Goal: Task Accomplishment & Management: Manage account settings

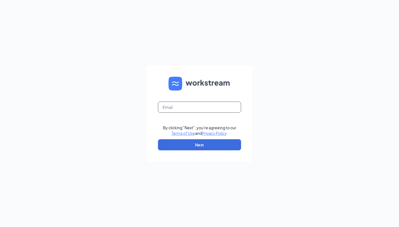
click at [171, 103] on input "text" at bounding box center [199, 107] width 83 height 11
type input "rivshap@gmail.com"
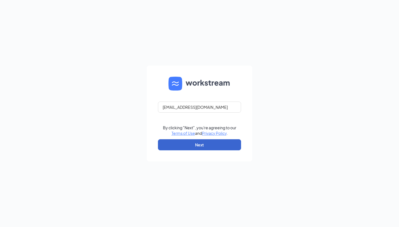
click at [189, 148] on button "Next" at bounding box center [199, 144] width 83 height 11
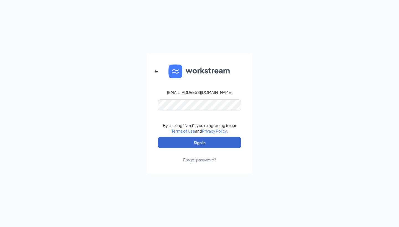
click at [189, 142] on button "Sign In" at bounding box center [199, 142] width 83 height 11
click at [203, 145] on button "Sign In" at bounding box center [199, 142] width 83 height 11
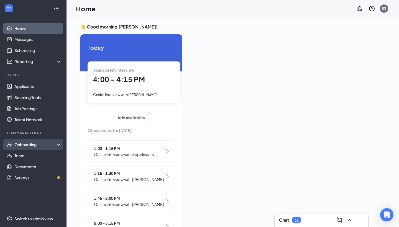
click at [30, 144] on div "Onboarding" at bounding box center [35, 145] width 43 height 6
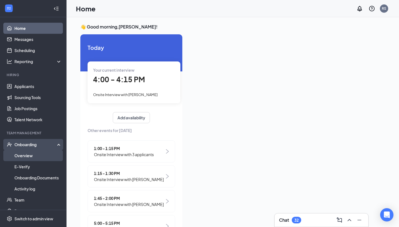
click at [32, 158] on link "Overview" at bounding box center [37, 155] width 47 height 11
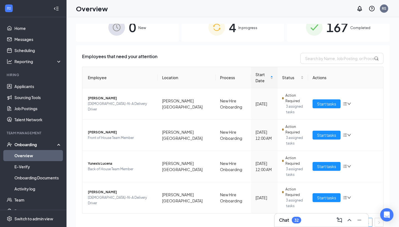
scroll to position [11, 0]
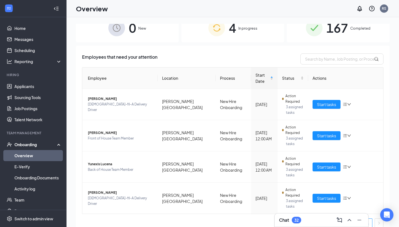
click at [315, 30] on img at bounding box center [314, 28] width 17 height 17
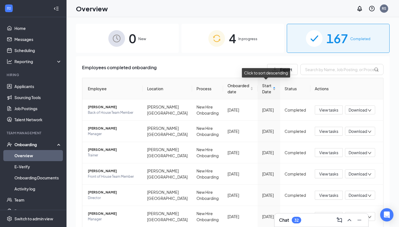
click at [265, 91] on span "Start Date" at bounding box center [266, 89] width 9 height 12
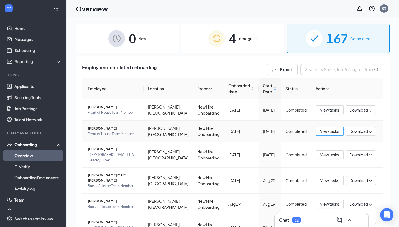
click at [320, 131] on span "View tasks" at bounding box center [329, 131] width 19 height 6
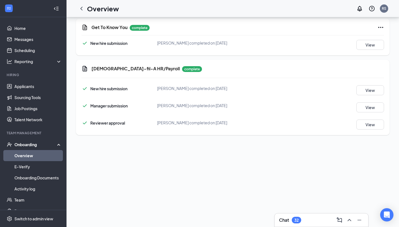
scroll to position [192, 0]
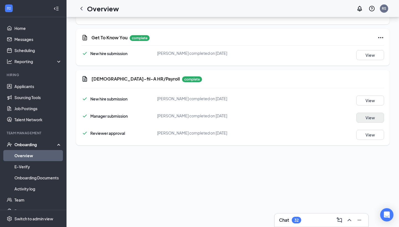
click at [368, 116] on button "View" at bounding box center [370, 118] width 28 height 10
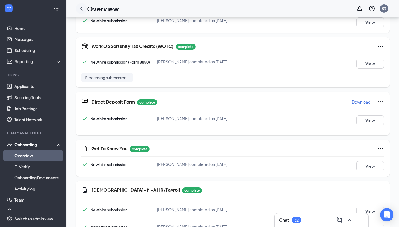
click at [81, 7] on icon "ChevronLeft" at bounding box center [81, 8] width 7 height 7
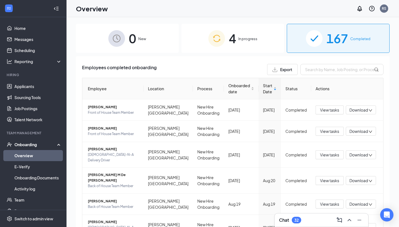
click at [218, 40] on img at bounding box center [216, 38] width 17 height 17
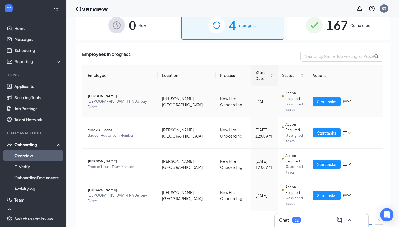
click at [129, 95] on span "[PERSON_NAME]" at bounding box center [120, 96] width 65 height 6
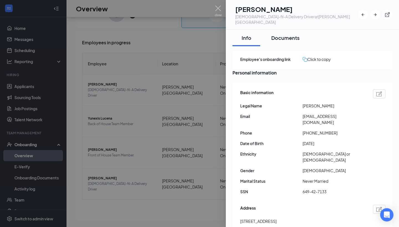
click at [293, 34] on div "Documents" at bounding box center [285, 37] width 28 height 7
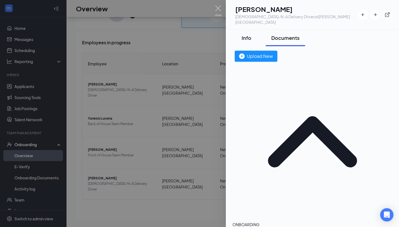
click at [252, 34] on div "Info" at bounding box center [246, 37] width 17 height 7
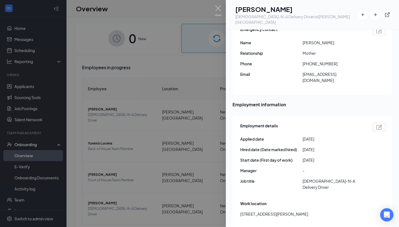
scroll to position [210, 0]
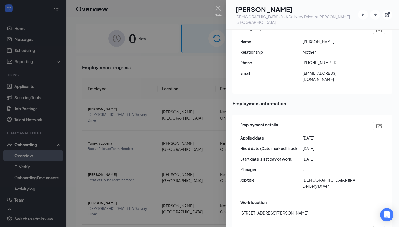
click at [177, 75] on div at bounding box center [199, 113] width 399 height 227
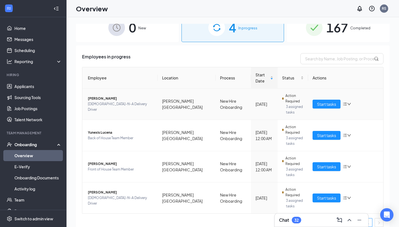
scroll to position [11, 0]
click at [346, 102] on icon "bars" at bounding box center [345, 104] width 4 height 4
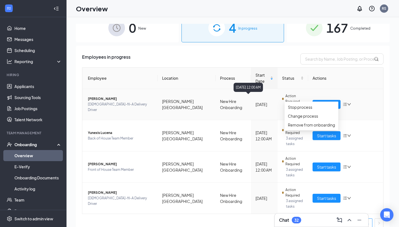
click at [263, 101] on div "[DATE]" at bounding box center [265, 104] width 18 height 6
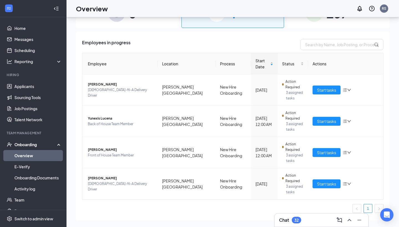
scroll to position [0, 0]
